Goal: Task Accomplishment & Management: Complete application form

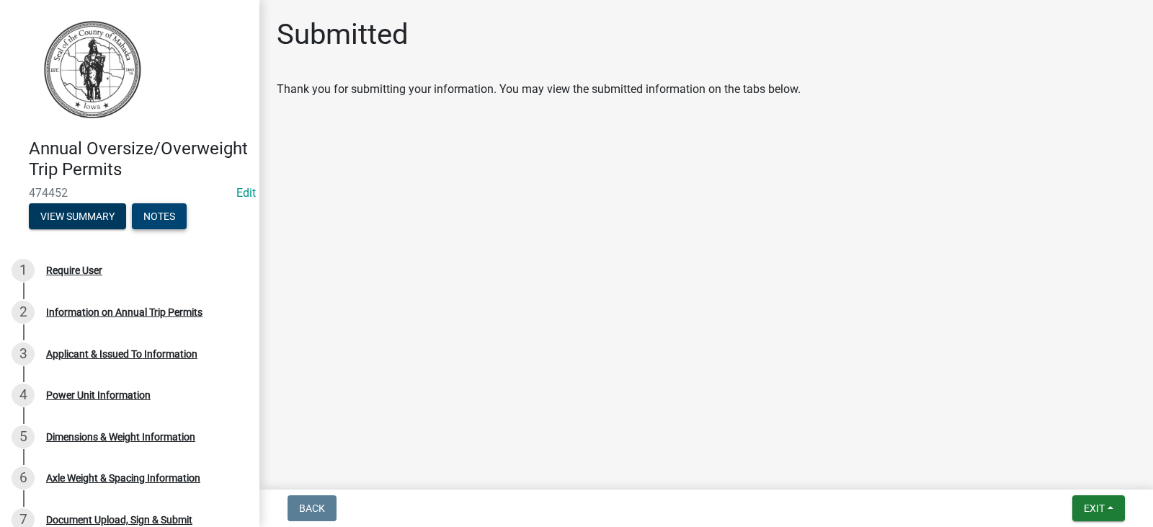
click at [160, 229] on button "Notes" at bounding box center [159, 216] width 55 height 26
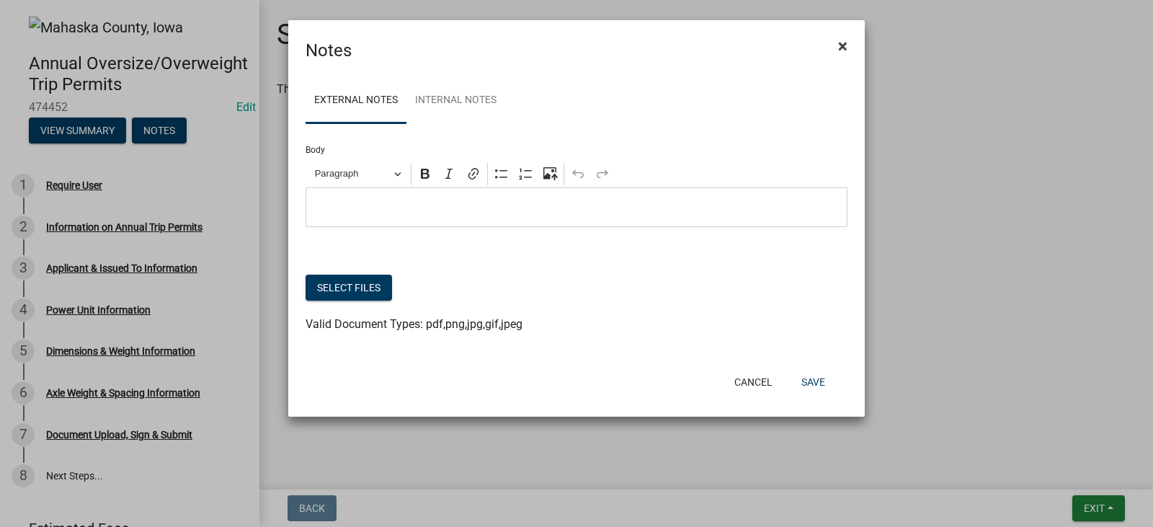
click at [850, 47] on button "×" at bounding box center [843, 46] width 32 height 40
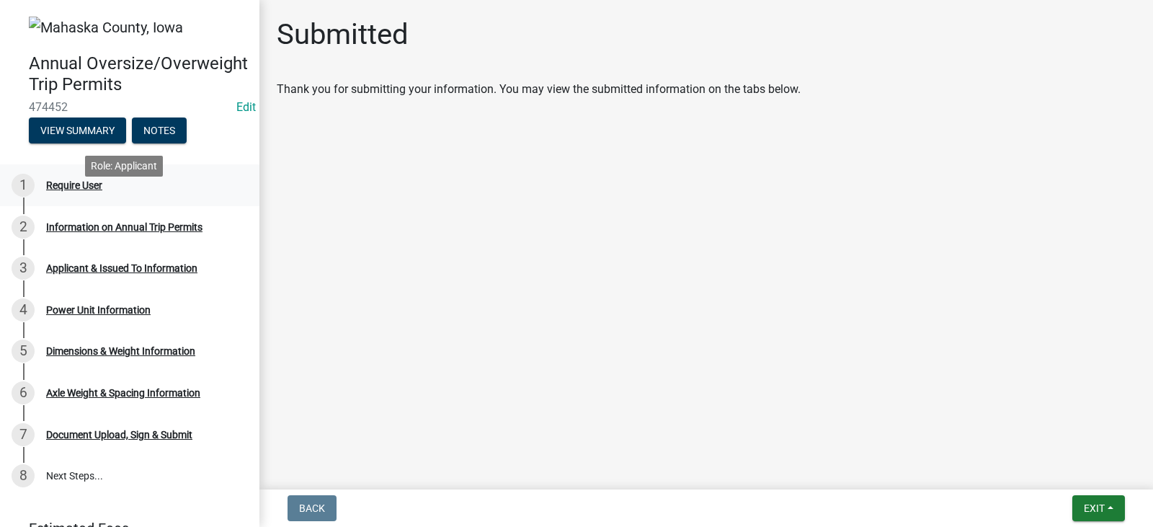
click at [68, 190] on div "Require User" at bounding box center [74, 185] width 56 height 10
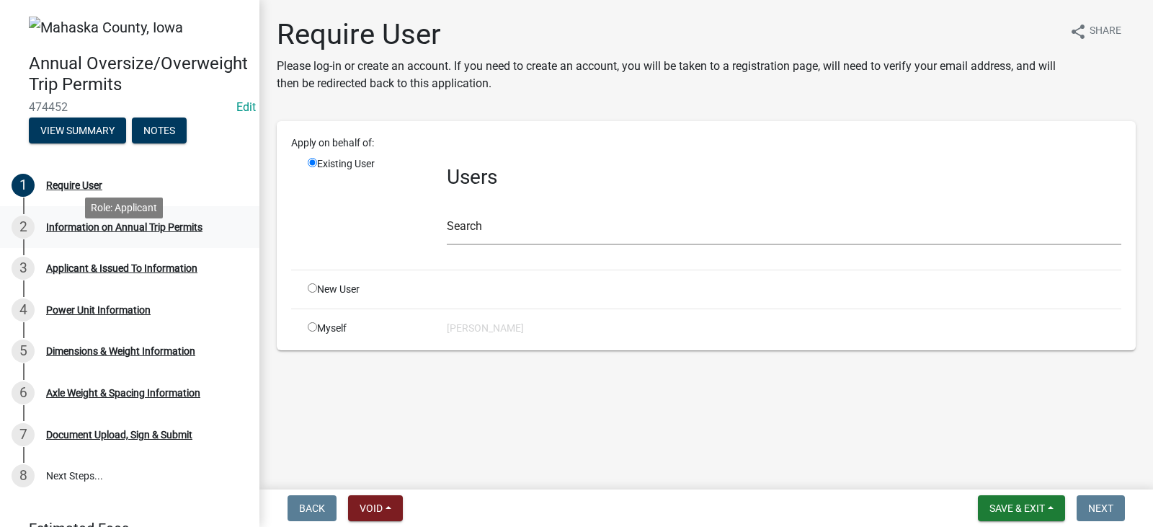
click at [81, 239] on div "2 Information on Annual Trip Permits" at bounding box center [124, 227] width 225 height 23
click at [314, 323] on input "radio" at bounding box center [312, 326] width 9 height 9
radio input "true"
radio input "false"
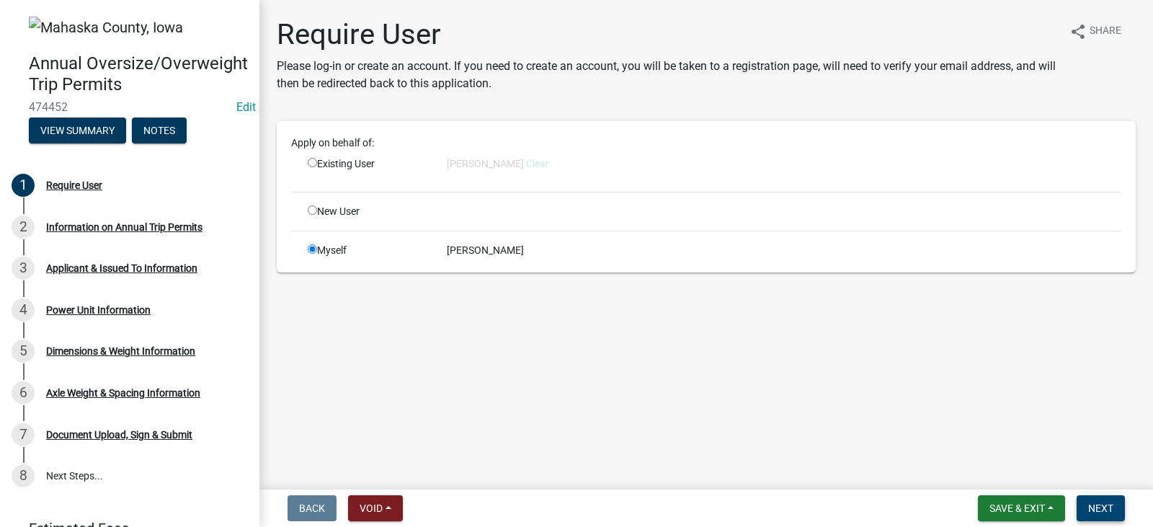
click at [1082, 508] on button "Next" at bounding box center [1101, 508] width 48 height 26
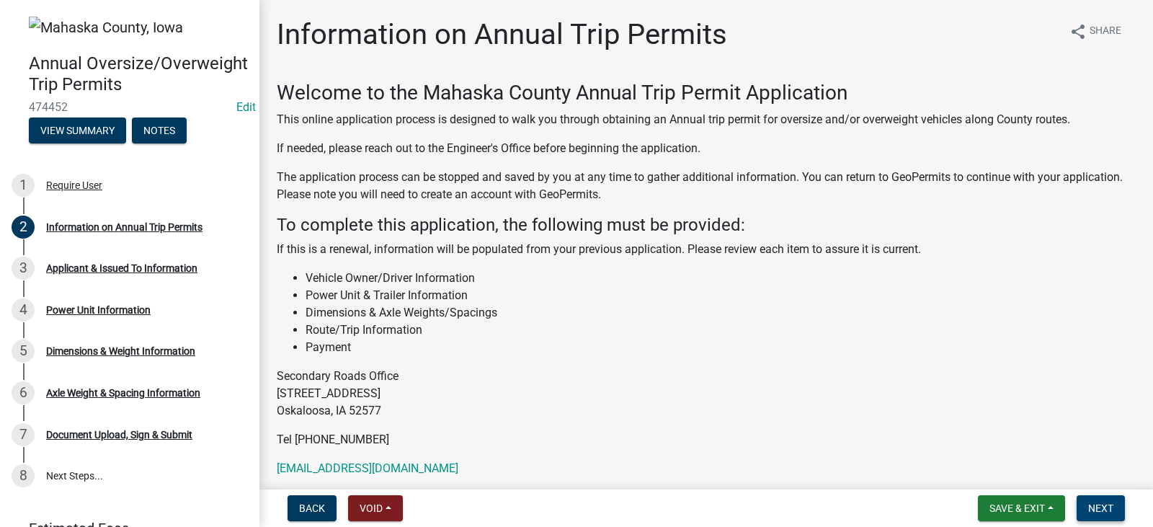
click at [1118, 505] on button "Next" at bounding box center [1101, 508] width 48 height 26
click at [1099, 506] on span "Next" at bounding box center [1101, 508] width 25 height 12
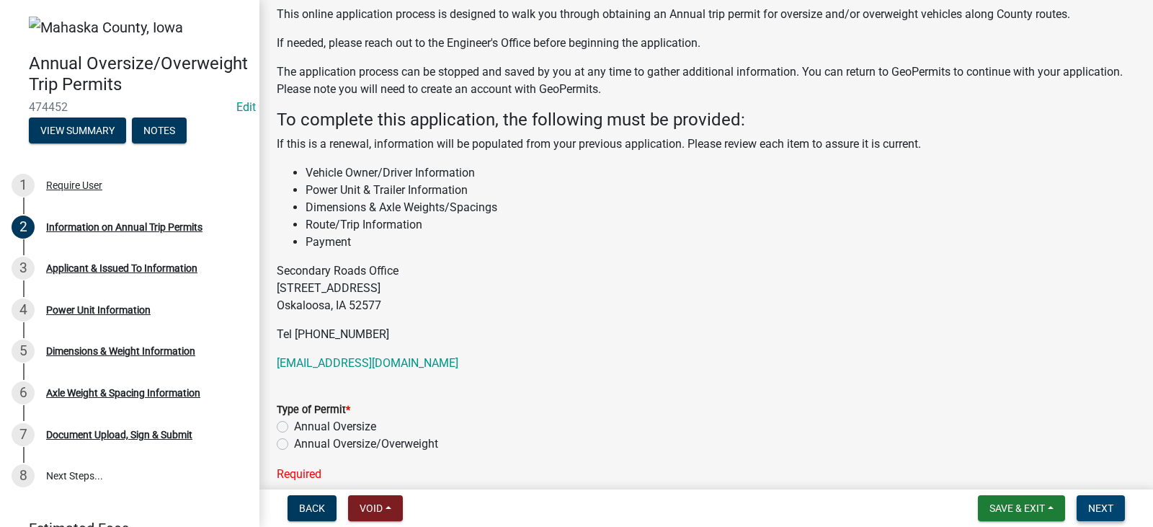
scroll to position [252, 0]
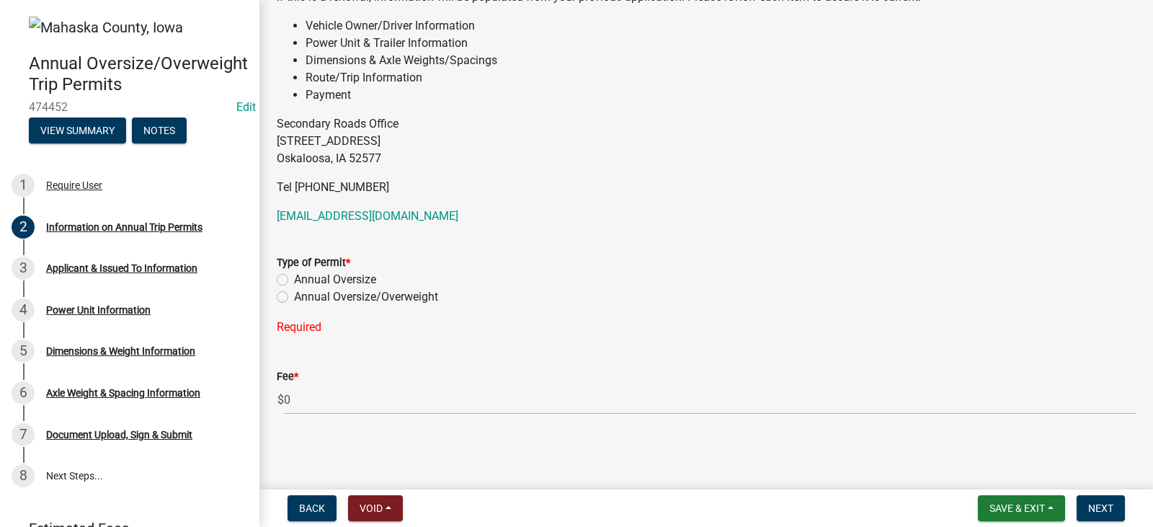
click at [294, 282] on label "Annual Oversize" at bounding box center [335, 279] width 82 height 17
click at [294, 280] on input "Annual Oversize" at bounding box center [298, 275] width 9 height 9
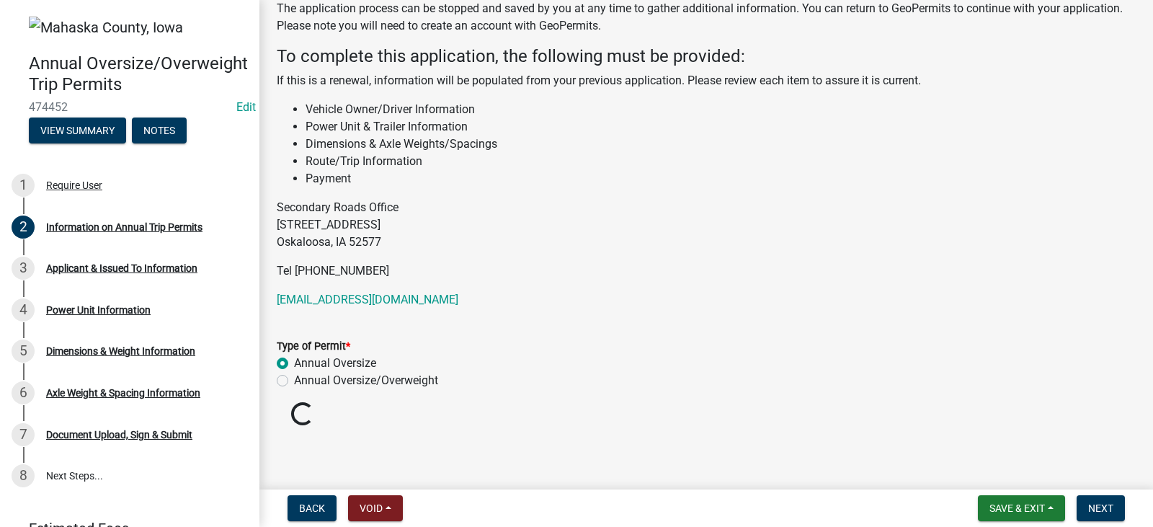
radio input "true"
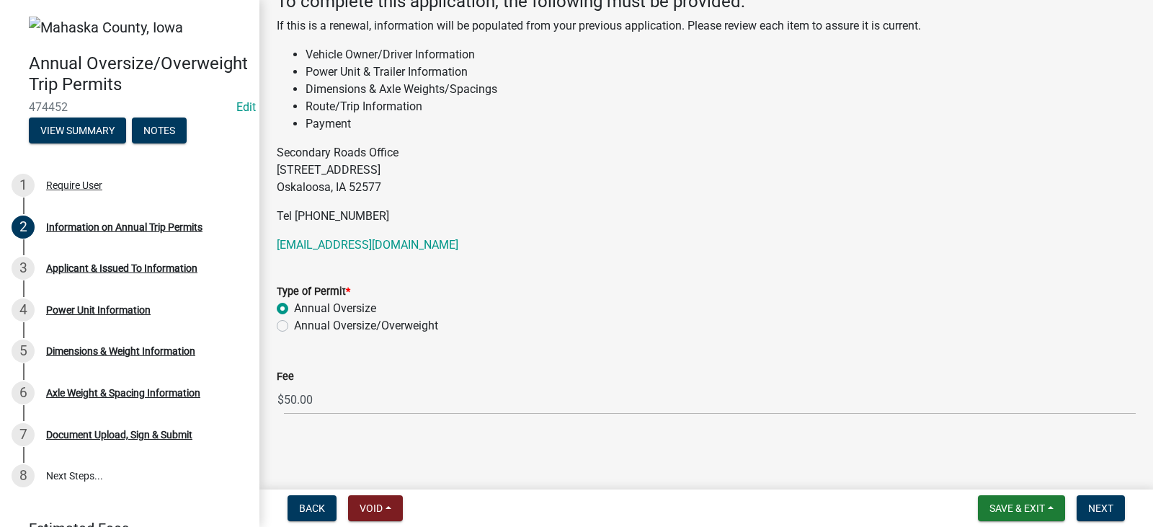
click at [294, 327] on label "Annual Oversize/Overweight" at bounding box center [366, 325] width 144 height 17
click at [294, 327] on input "Annual Oversize/Overweight" at bounding box center [298, 321] width 9 height 9
radio input "true"
click at [294, 314] on label "Annual Oversize" at bounding box center [335, 308] width 82 height 17
click at [294, 309] on input "Annual Oversize" at bounding box center [298, 304] width 9 height 9
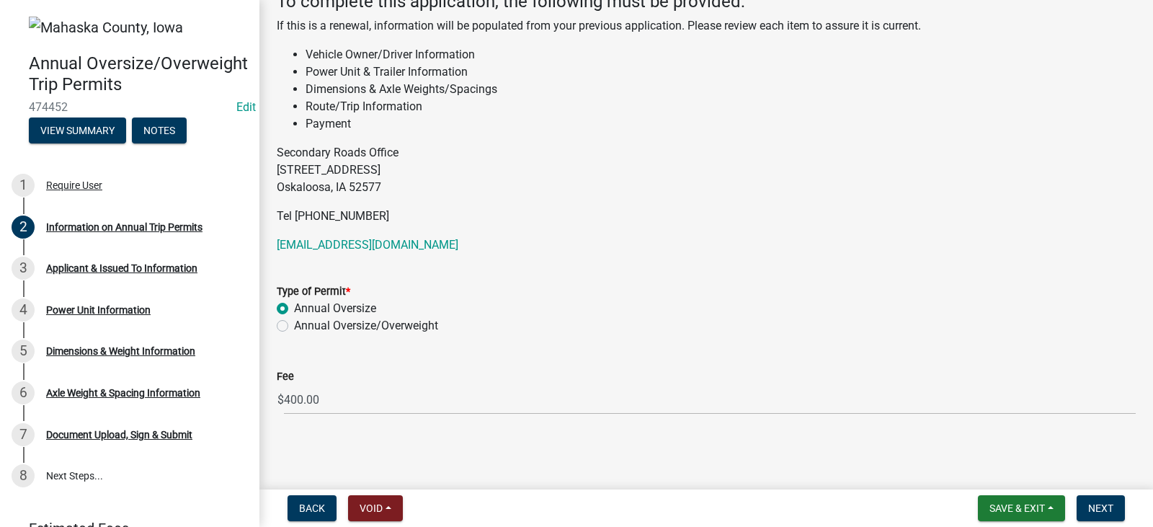
radio input "true"
